Goal: Entertainment & Leisure: Consume media (video, audio)

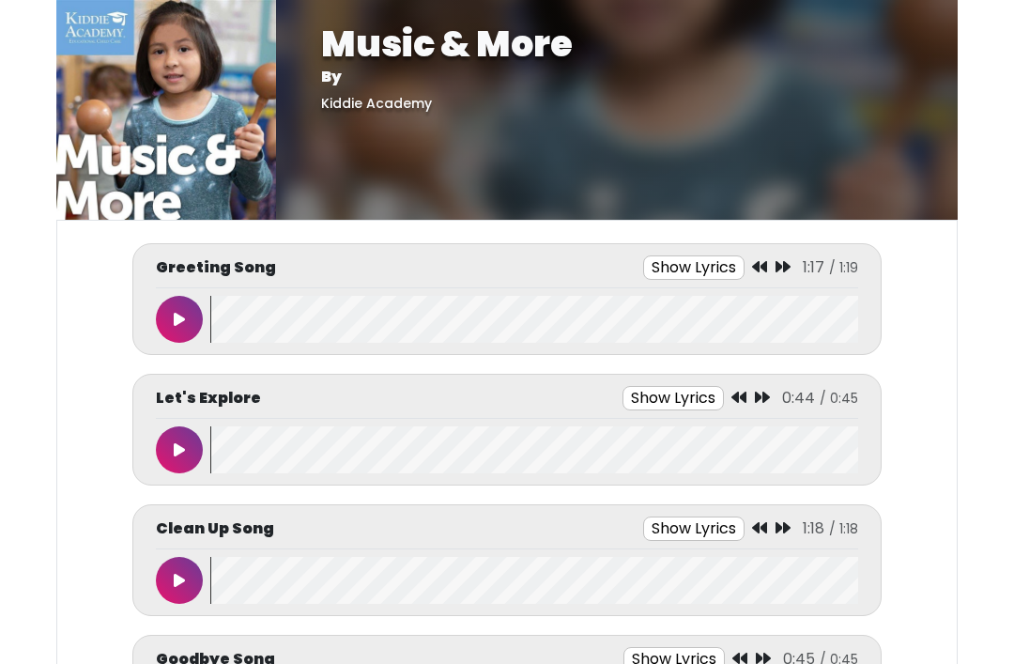
click at [0, 368] on body "Music & More By [GEOGRAPHIC_DATA] Music & More By [GEOGRAPHIC_DATA]" at bounding box center [507, 332] width 1014 height 664
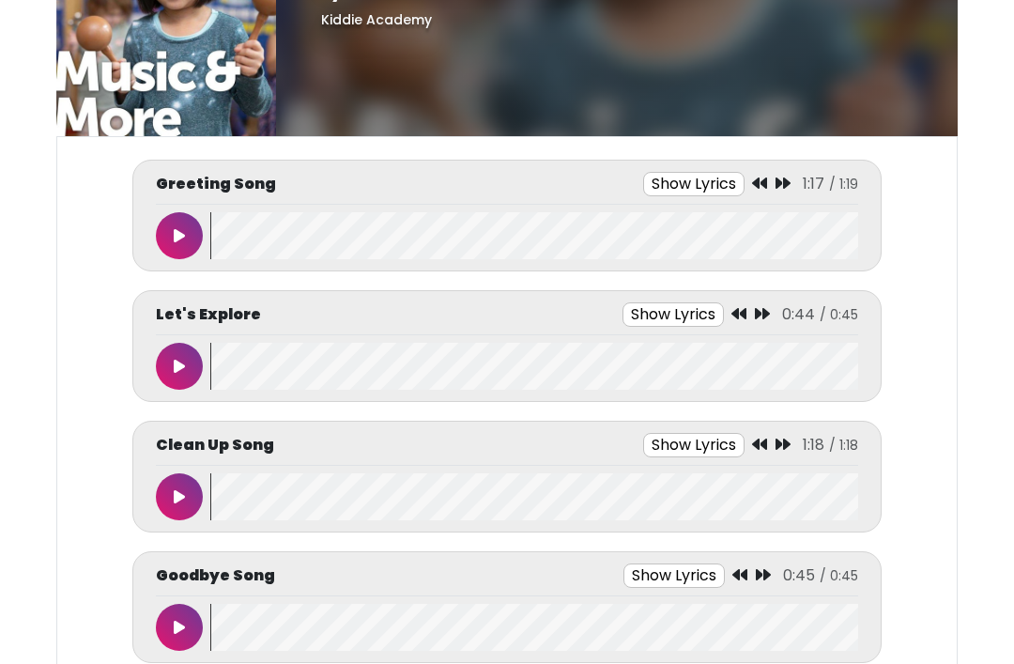
scroll to position [90, 0]
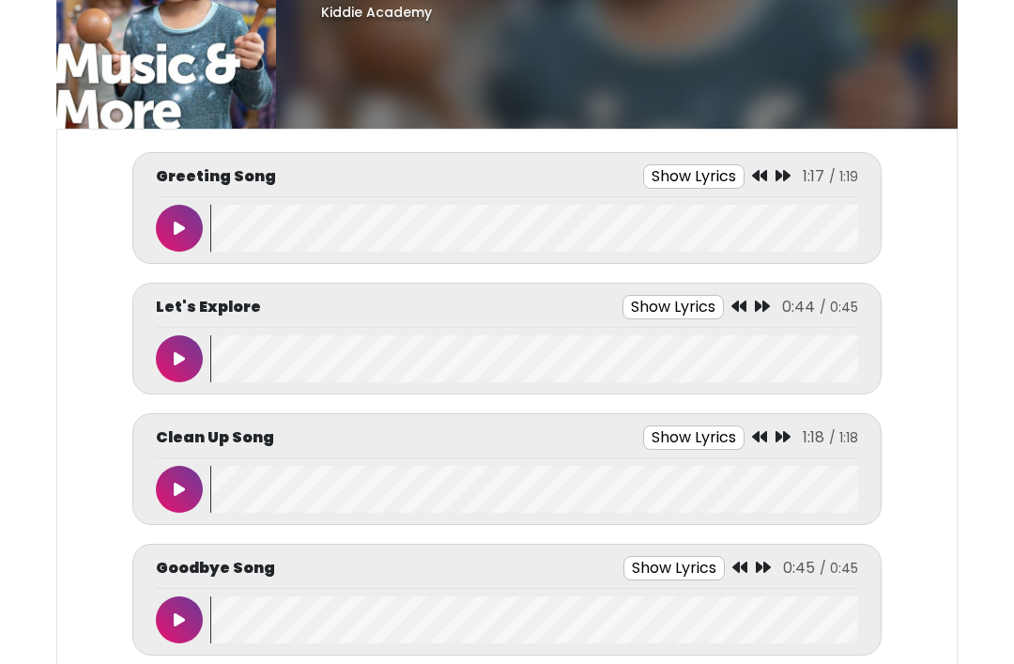
click at [177, 218] on button at bounding box center [179, 229] width 47 height 47
click at [176, 237] on button at bounding box center [179, 228] width 47 height 47
click at [247, 235] on wave at bounding box center [534, 228] width 648 height 47
click at [167, 352] on button at bounding box center [179, 358] width 47 height 47
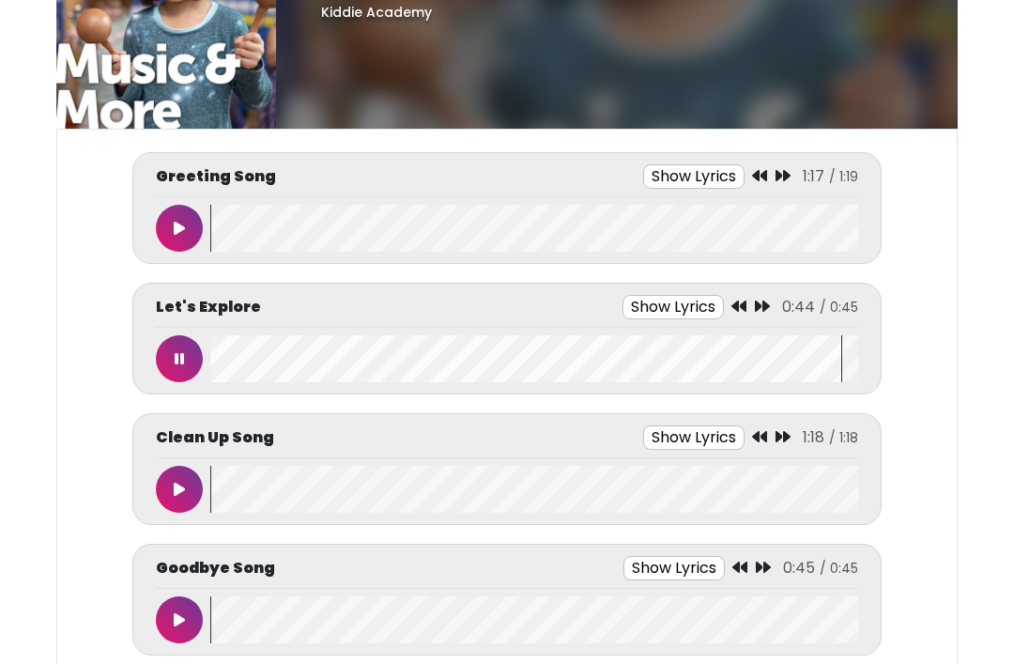
click at [175, 356] on icon at bounding box center [179, 358] width 9 height 15
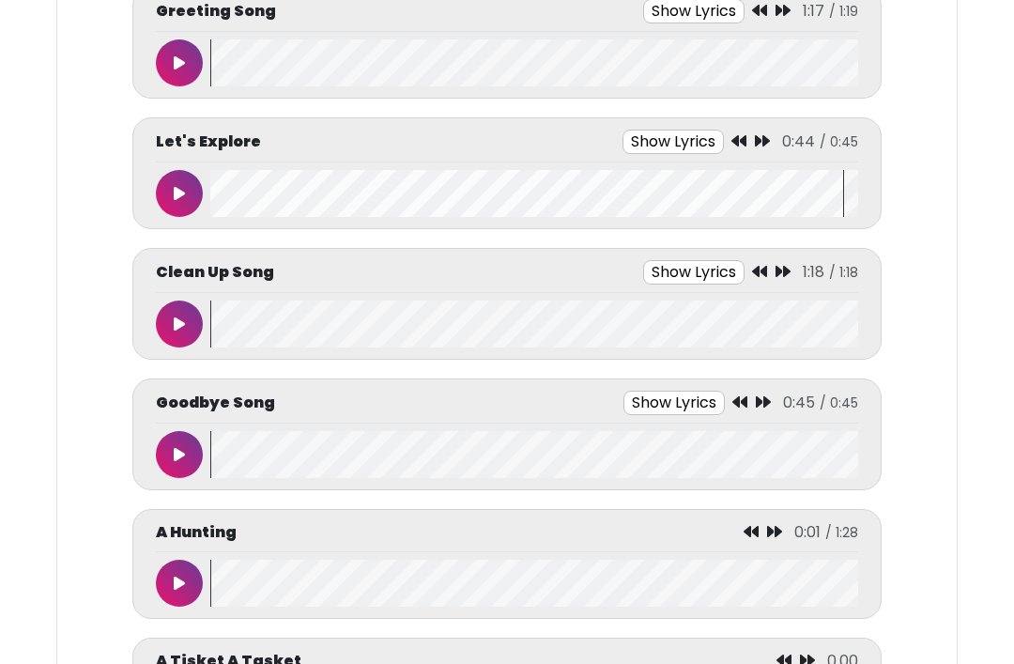
scroll to position [256, 0]
click at [183, 315] on button at bounding box center [179, 323] width 47 height 47
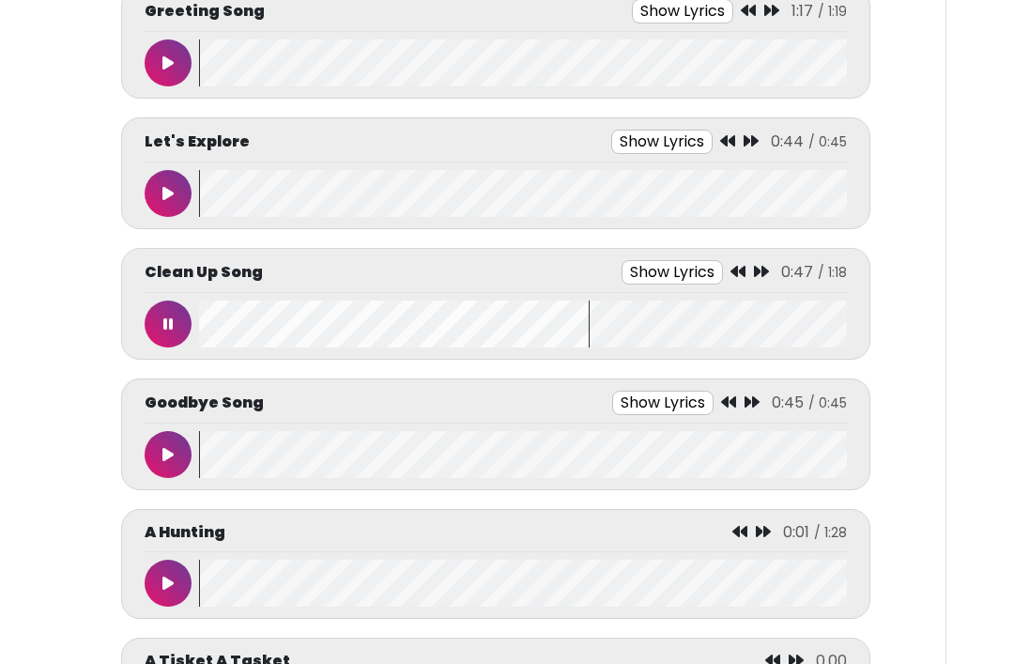
scroll to position [0, 11]
click at [175, 313] on button at bounding box center [168, 323] width 47 height 47
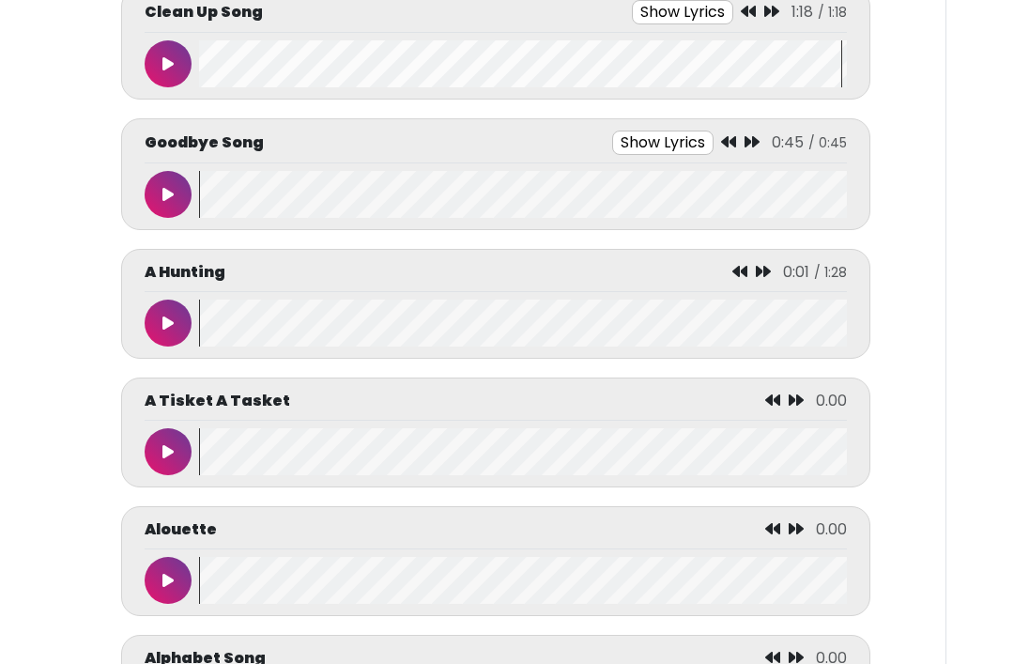
scroll to position [516, 0]
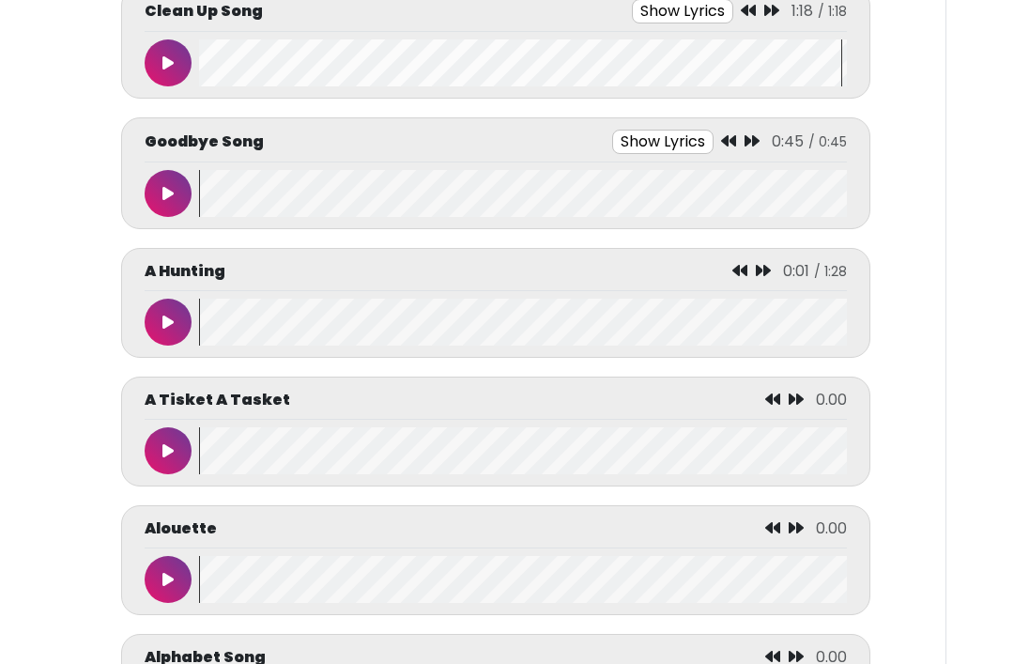
click at [162, 194] on icon at bounding box center [167, 194] width 11 height 15
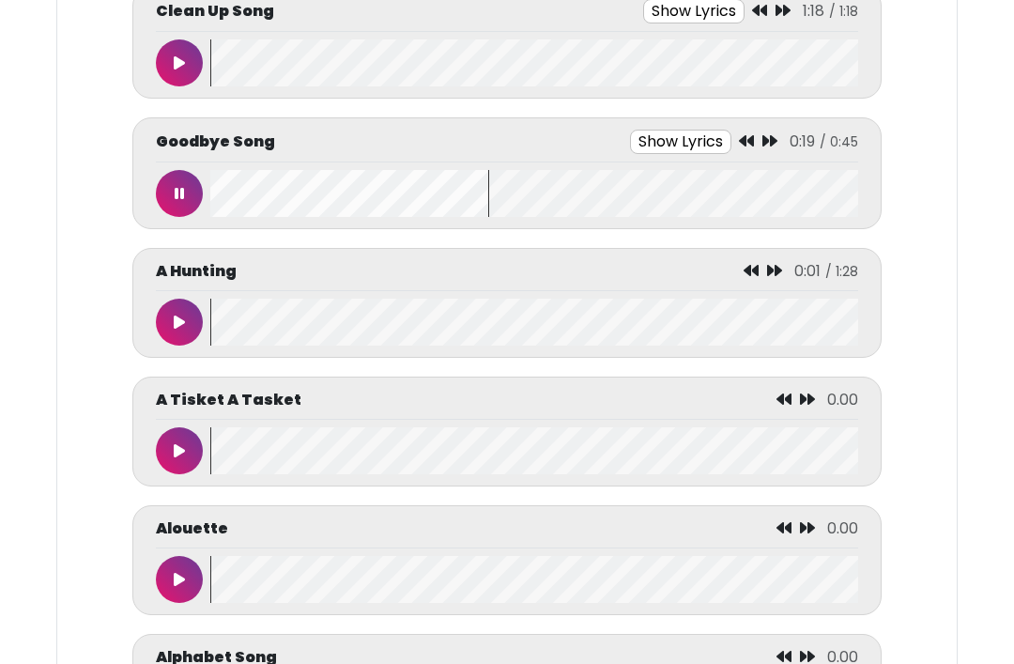
scroll to position [0, 0]
click at [161, 322] on button at bounding box center [179, 322] width 47 height 47
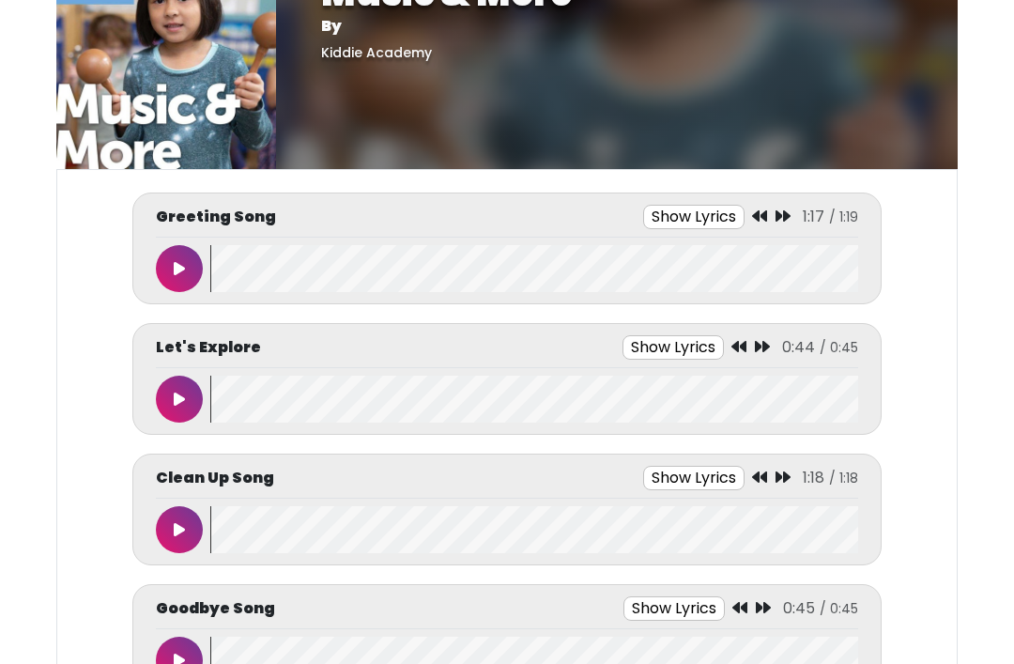
scroll to position [54, 0]
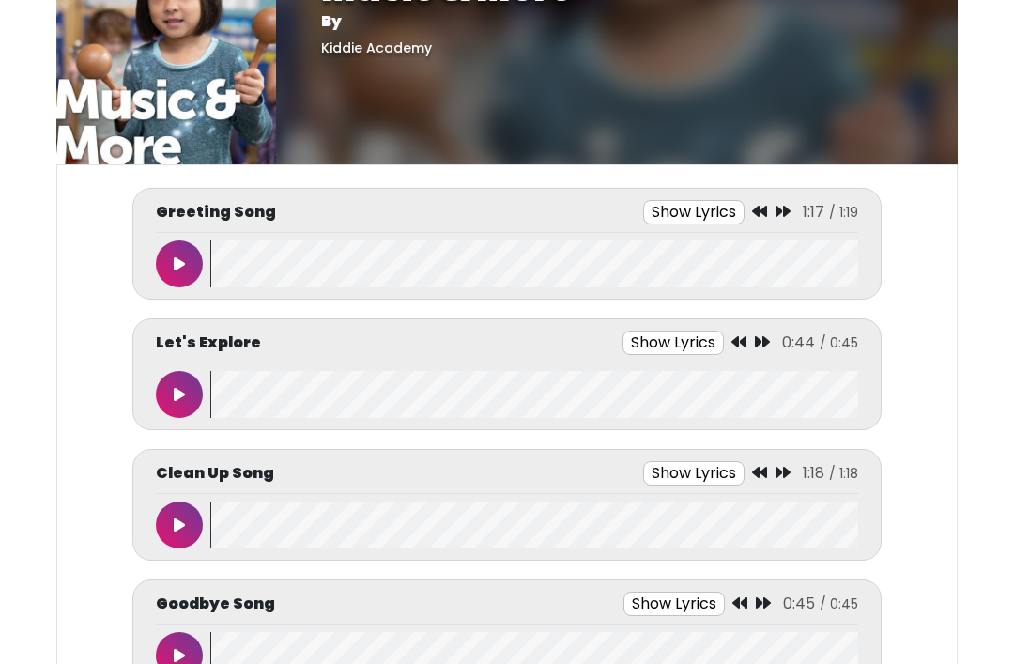
click at [181, 263] on icon at bounding box center [179, 264] width 11 height 15
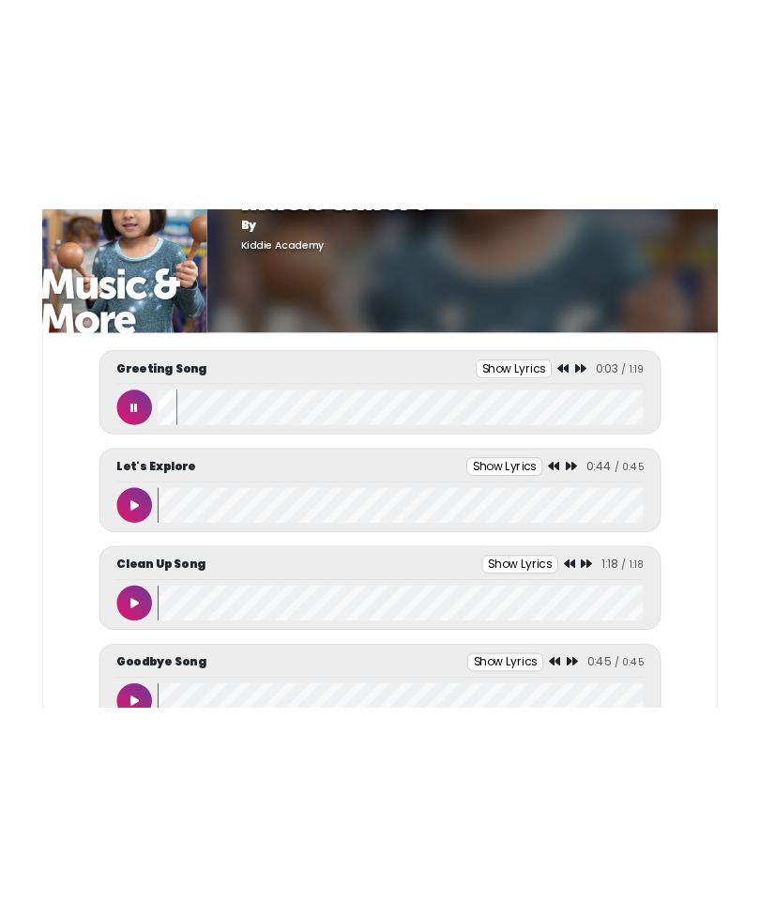
scroll to position [0, 0]
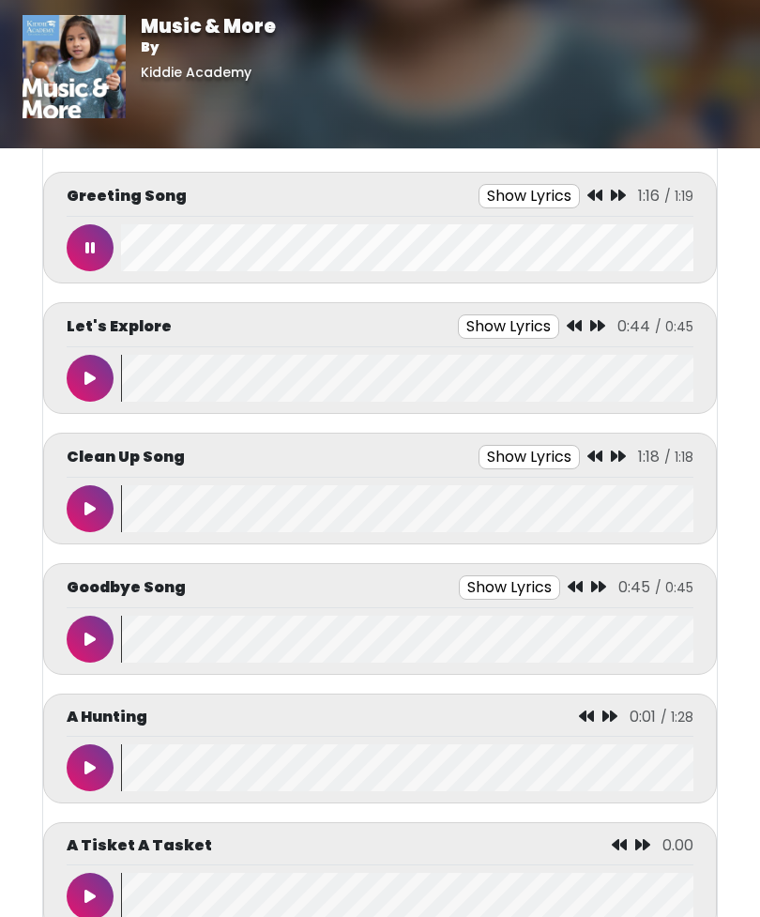
click at [90, 231] on button at bounding box center [90, 247] width 47 height 47
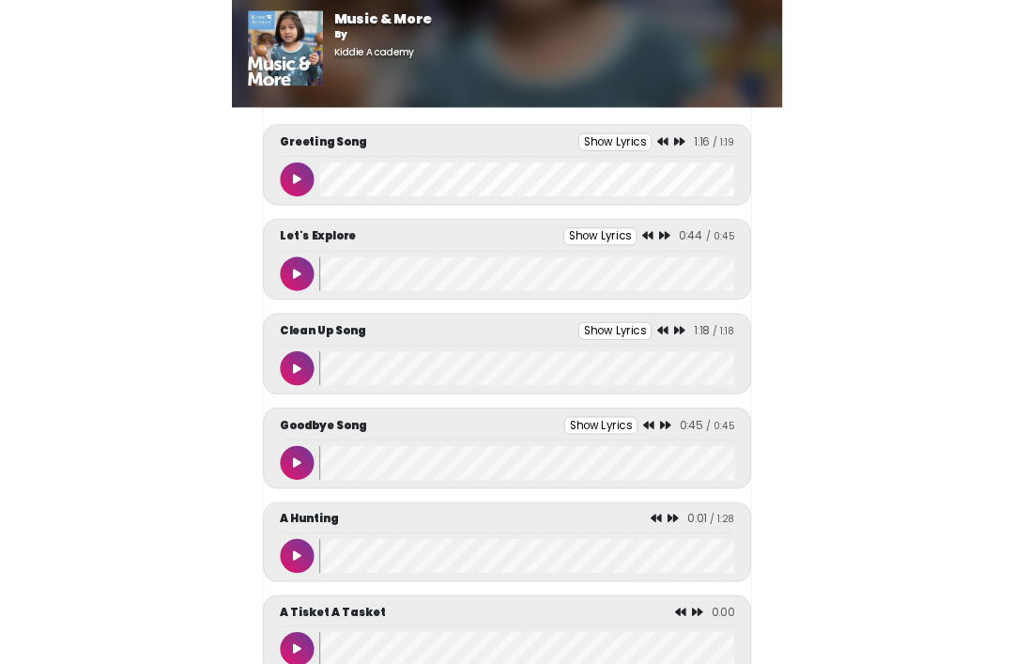
scroll to position [55, 0]
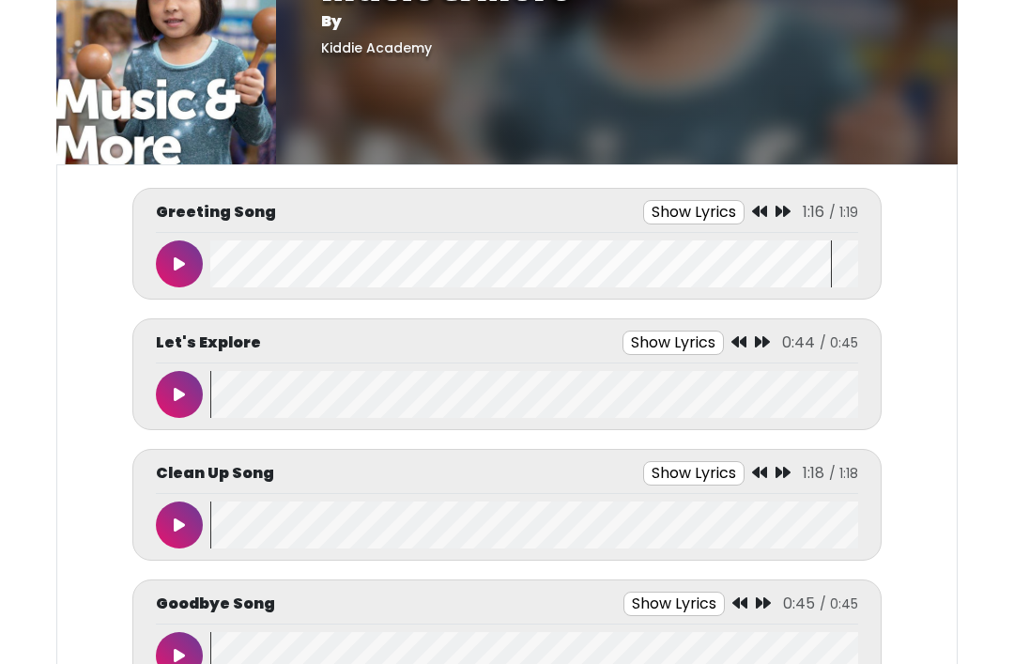
click at [222, 279] on wave at bounding box center [534, 263] width 648 height 47
click at [213, 283] on wave at bounding box center [534, 263] width 648 height 47
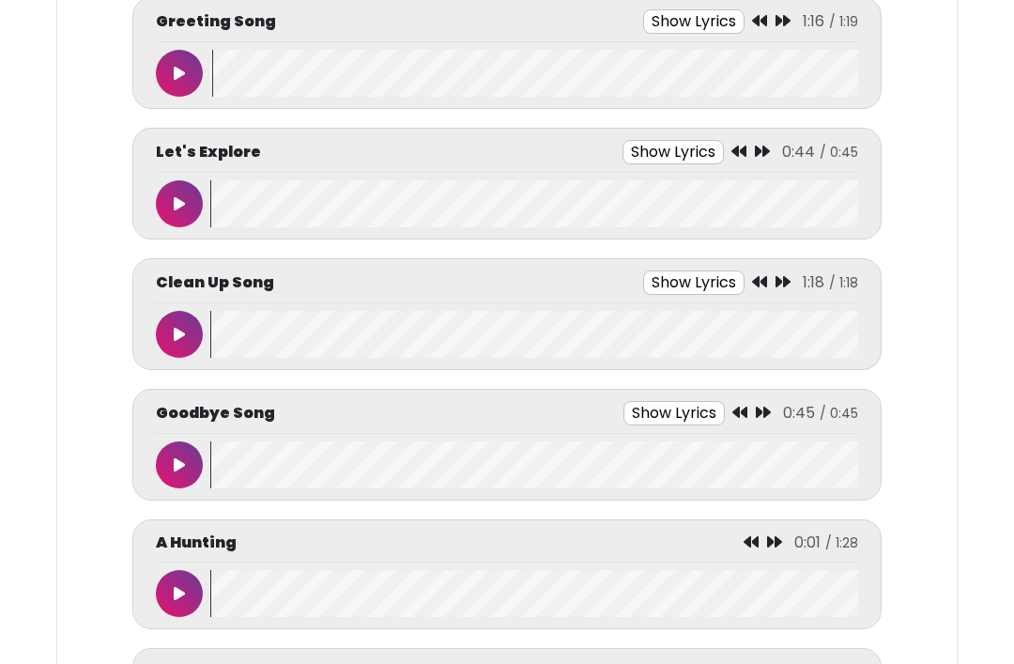
scroll to position [245, 0]
click at [170, 212] on button at bounding box center [179, 204] width 47 height 47
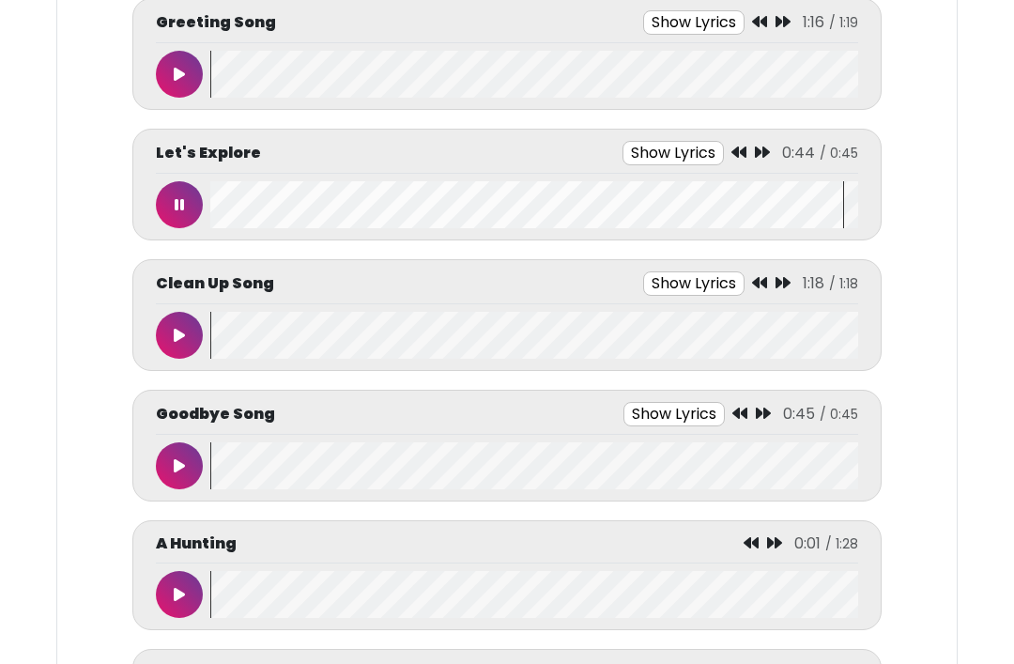
click at [178, 210] on icon at bounding box center [179, 204] width 9 height 15
click at [227, 212] on wave at bounding box center [534, 204] width 648 height 47
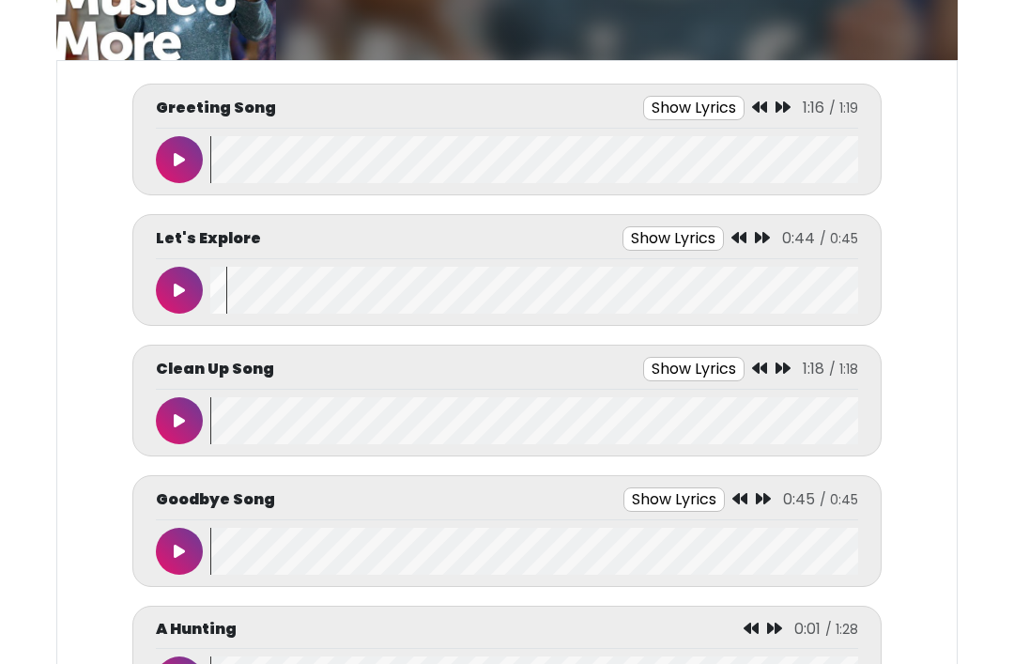
click at [215, 299] on wave at bounding box center [534, 291] width 648 height 47
click at [177, 419] on icon at bounding box center [179, 420] width 11 height 15
click at [178, 424] on icon at bounding box center [179, 420] width 9 height 15
click at [236, 437] on wave at bounding box center [534, 420] width 648 height 47
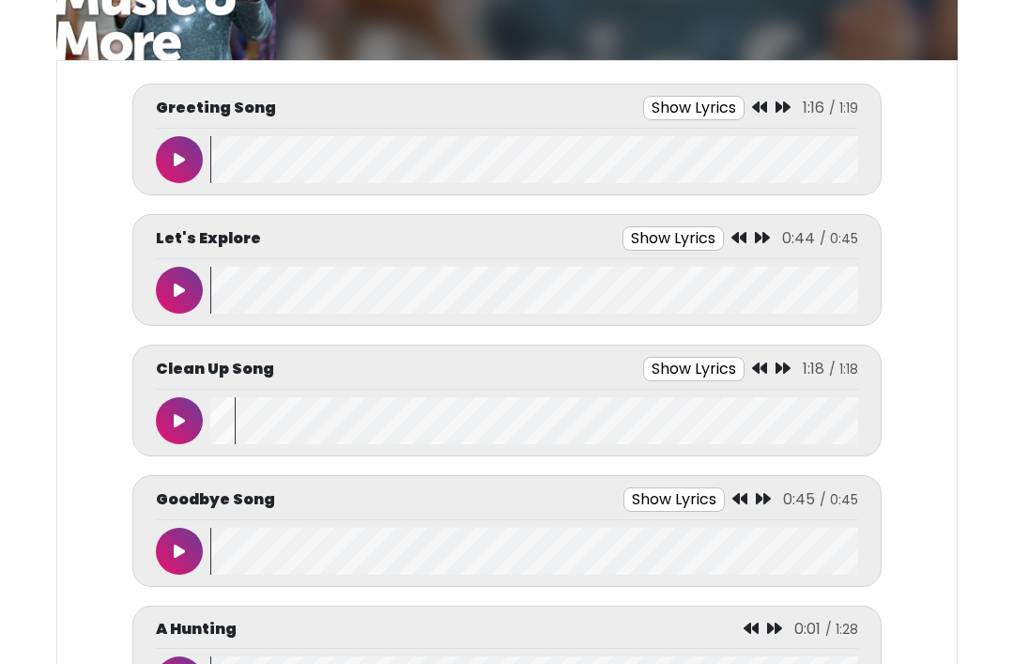
click at [236, 440] on wave at bounding box center [534, 420] width 648 height 47
click at [223, 435] on wave at bounding box center [534, 420] width 648 height 47
click at [220, 441] on wave at bounding box center [534, 420] width 648 height 47
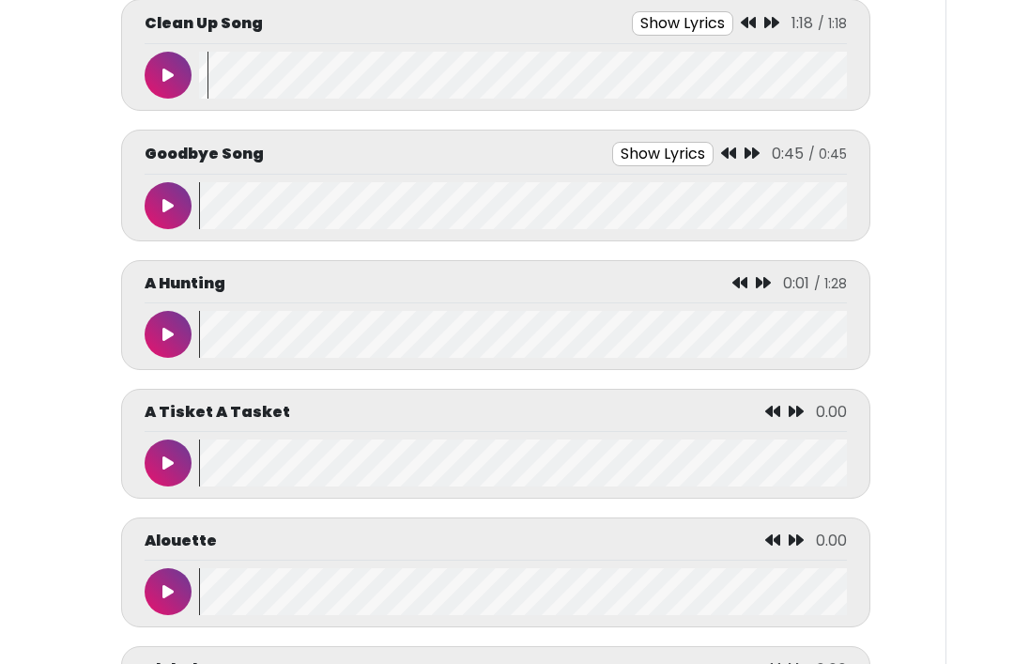
scroll to position [0, 11]
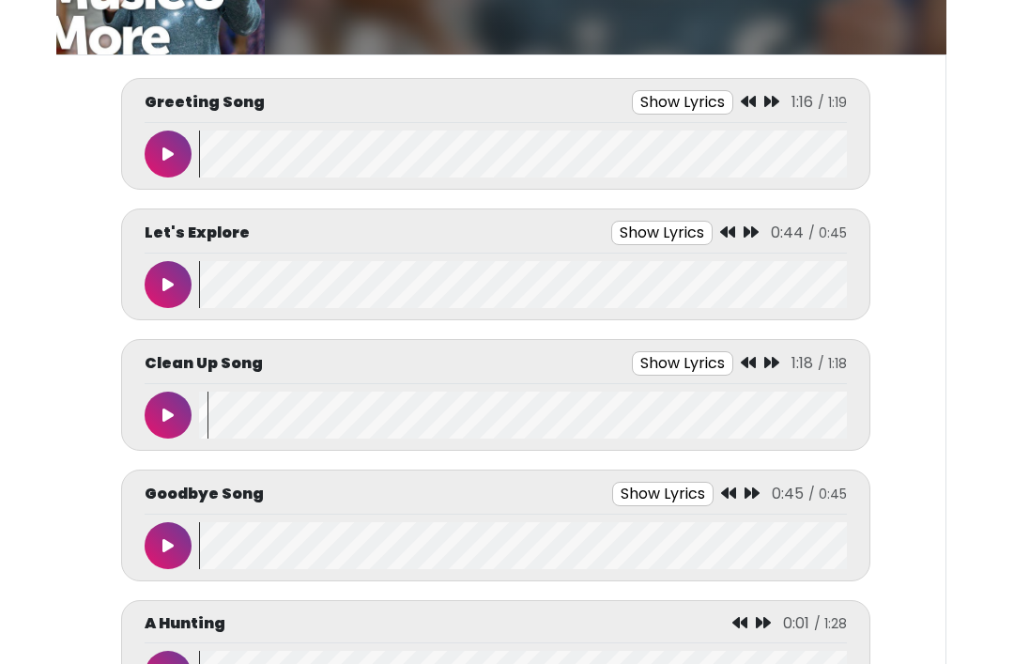
click at [205, 431] on wave at bounding box center [523, 415] width 648 height 47
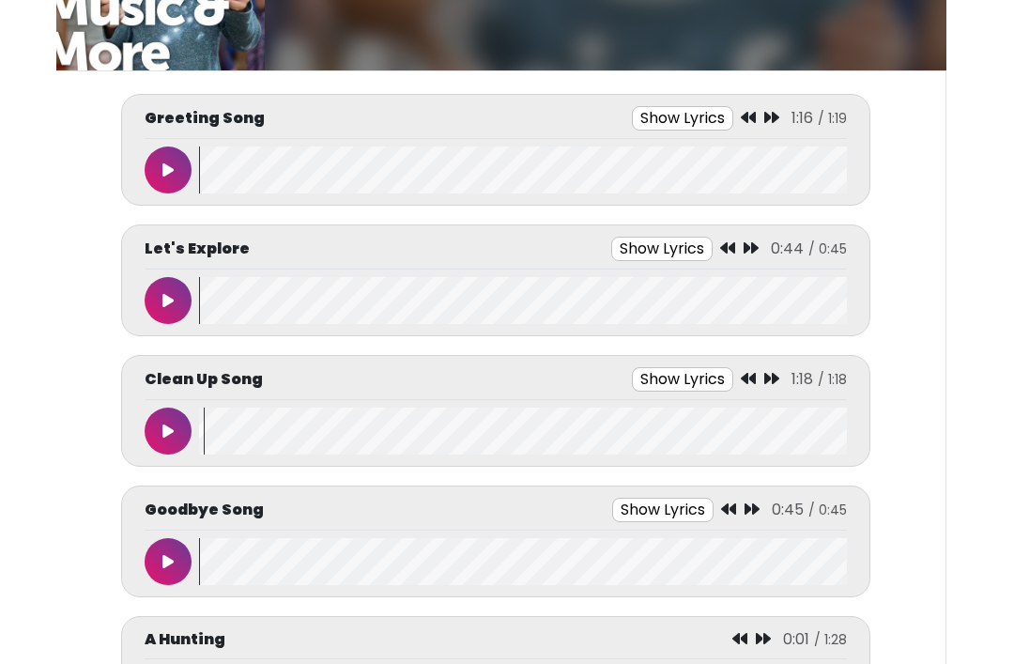
click at [200, 452] on wave at bounding box center [523, 431] width 648 height 47
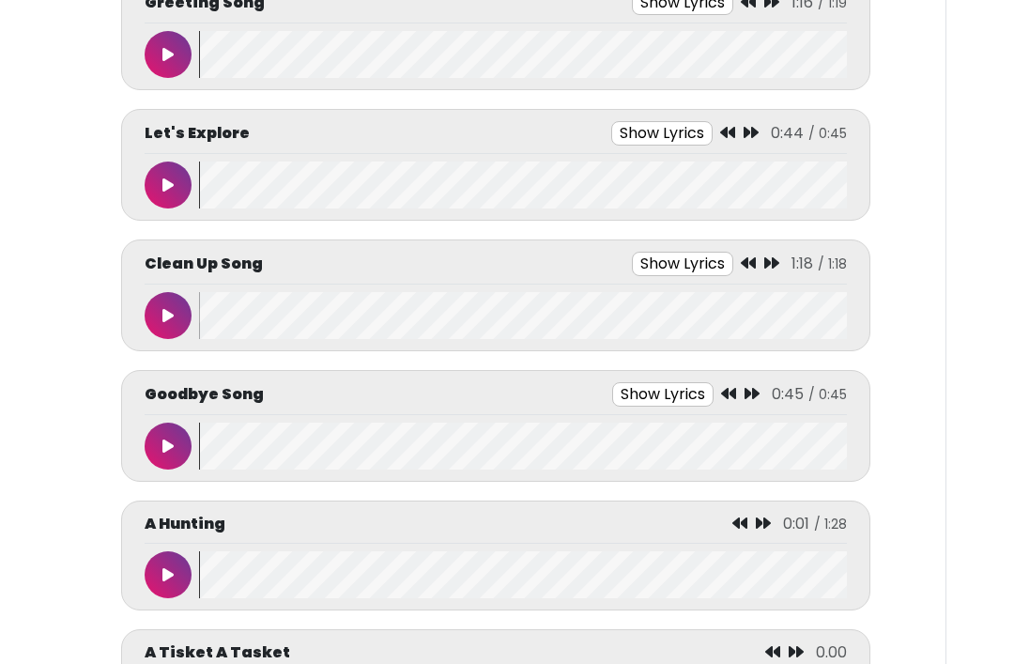
scroll to position [253, 0]
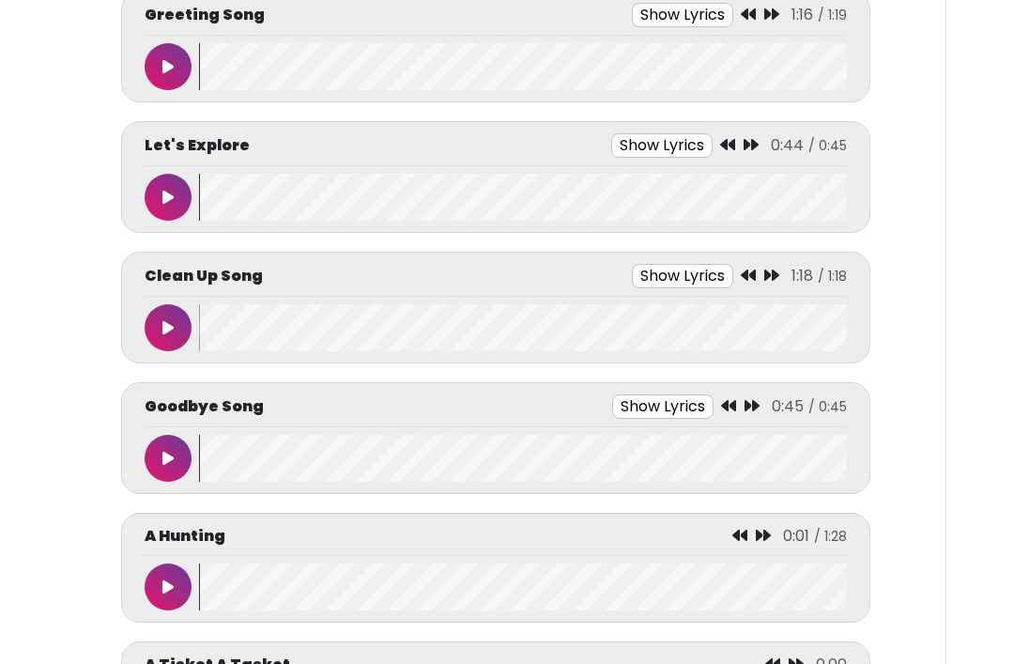
click at [170, 451] on icon at bounding box center [167, 458] width 11 height 15
click at [177, 600] on button at bounding box center [168, 586] width 47 height 47
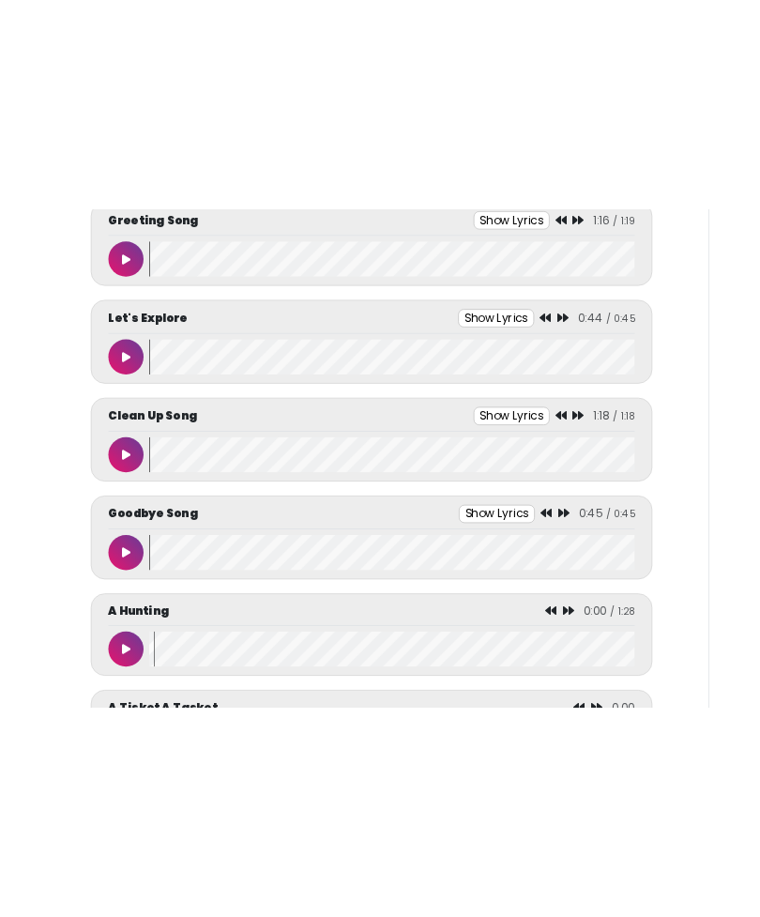
scroll to position [0, 0]
